Goal: Navigation & Orientation: Find specific page/section

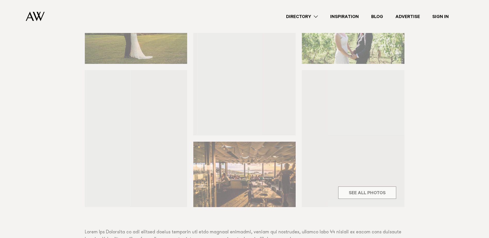
scroll to position [129, 0]
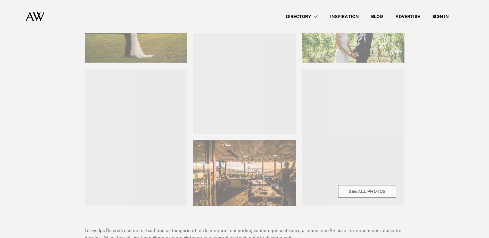
click at [355, 189] on div "Venues [GEOGRAPHIC_DATA] Share Copy Link Email twitter" at bounding box center [244, 180] width 489 height 443
click at [354, 193] on div "Venues [GEOGRAPHIC_DATA] Share Copy Link Email twitter" at bounding box center [244, 180] width 489 height 443
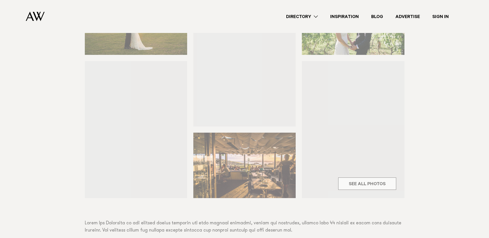
scroll to position [155, 0]
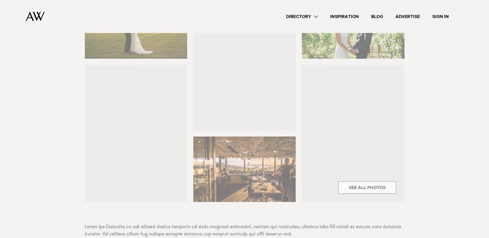
scroll to position [85, 0]
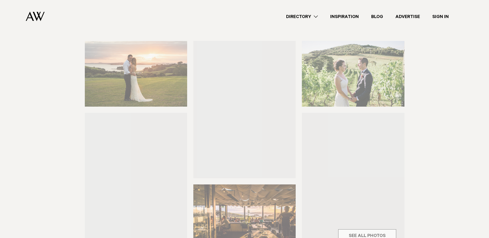
drag, startPoint x: 184, startPoint y: 88, endPoint x: 191, endPoint y: 85, distance: 7.4
click at [183, 87] on div "Venues [GEOGRAPHIC_DATA] Share Copy Link Email twitter" at bounding box center [244, 224] width 489 height 443
click at [306, 78] on div "Venues [GEOGRAPHIC_DATA] Share Copy Link Email twitter" at bounding box center [244, 224] width 489 height 443
click at [329, 78] on div "Venues [GEOGRAPHIC_DATA] Share Copy Link Email twitter" at bounding box center [244, 224] width 489 height 443
